Goal: Download file/media

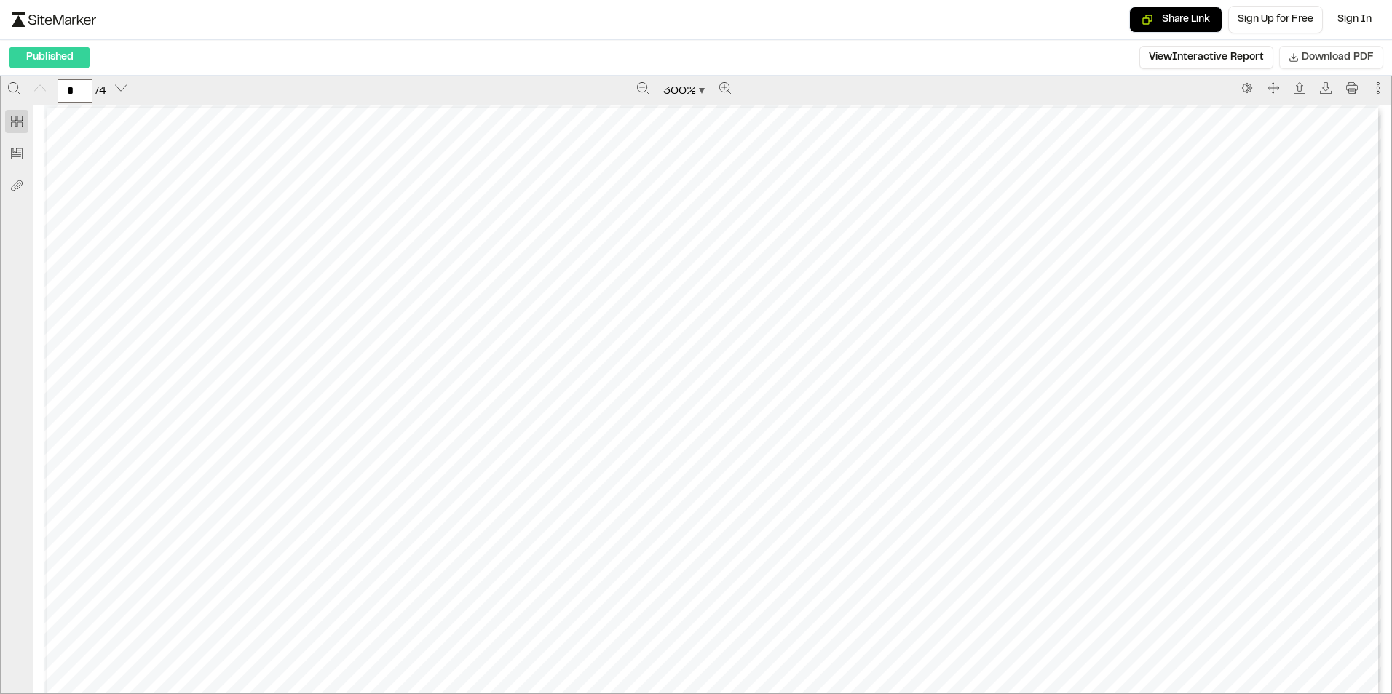
click at [1380, 55] on button "Download PDF" at bounding box center [1331, 57] width 104 height 23
click at [1364, 48] on button "Download PDF" at bounding box center [1331, 57] width 104 height 23
